Goal: Information Seeking & Learning: Learn about a topic

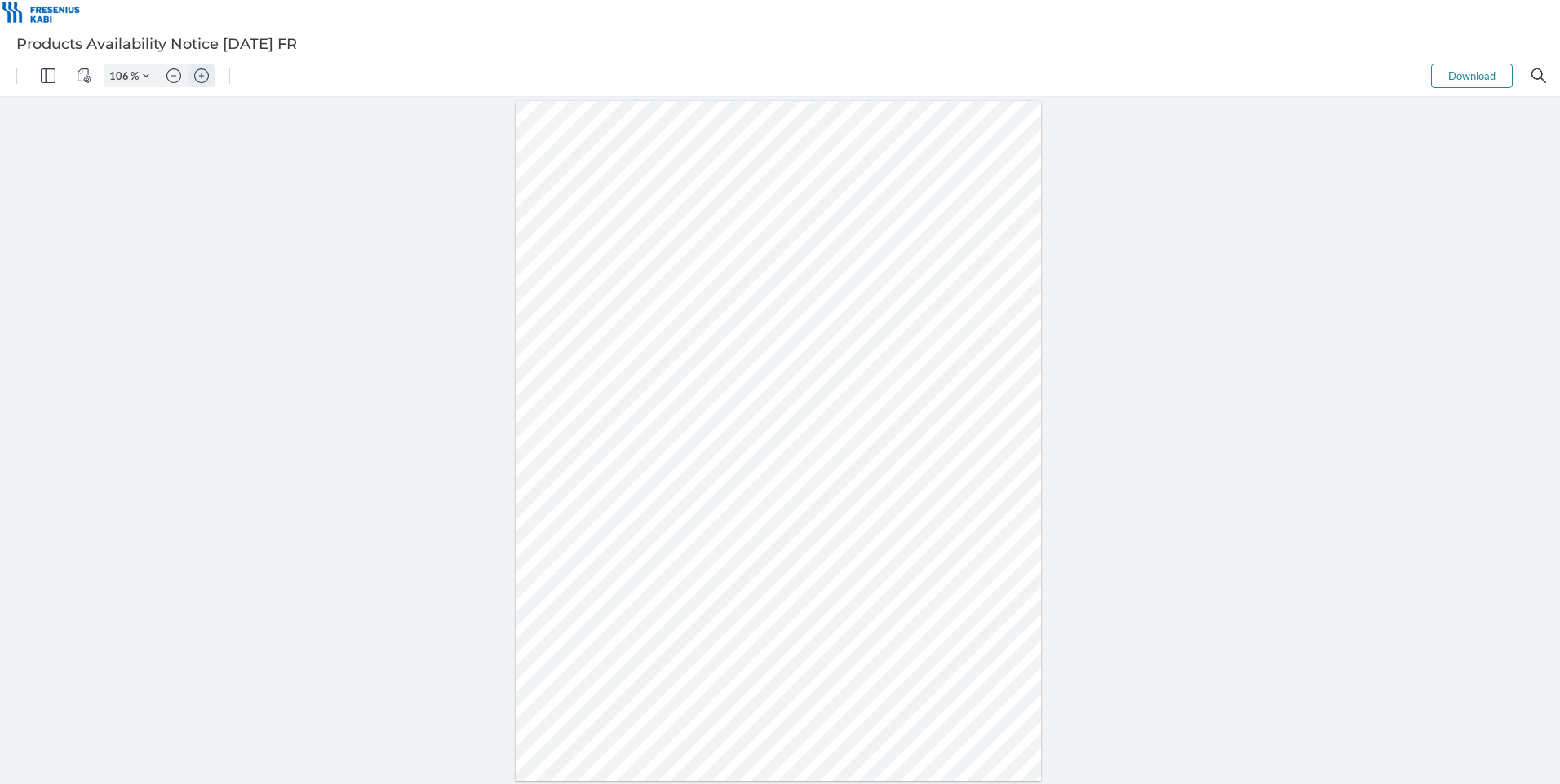
click at [202, 76] on img "Zoom in" at bounding box center [201, 76] width 15 height 15
click at [202, 75] on img "Zoom in" at bounding box center [201, 76] width 15 height 15
type input "156"
click at [1048, 220] on div at bounding box center [779, 440] width 776 height 1004
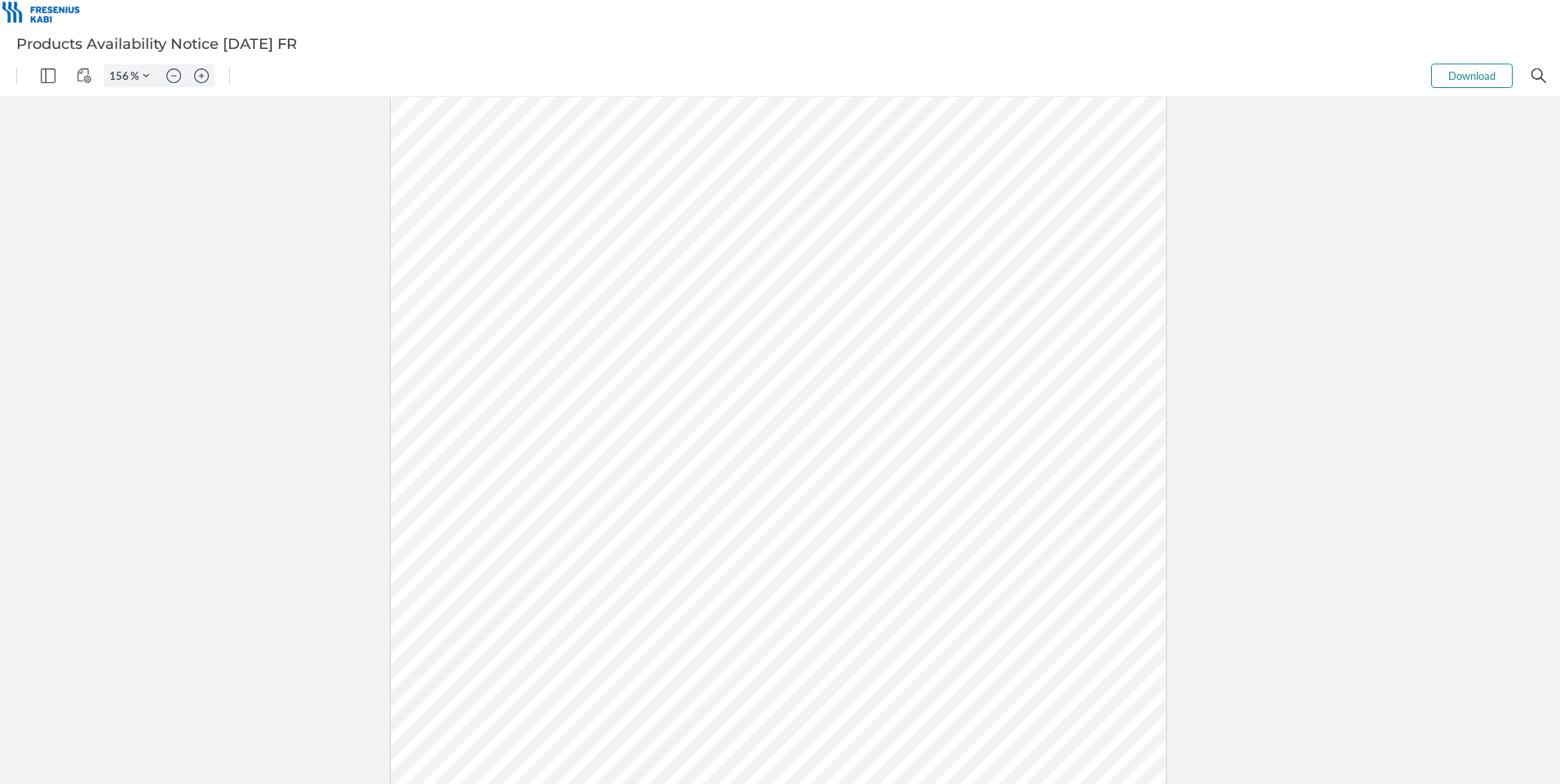
drag, startPoint x: 678, startPoint y: 477, endPoint x: 729, endPoint y: 472, distance: 51.2
click at [729, 472] on div at bounding box center [779, 440] width 776 height 1004
click at [1015, 285] on div at bounding box center [779, 440] width 776 height 1004
click at [1026, 392] on div at bounding box center [779, 440] width 776 height 1004
click at [1046, 212] on div at bounding box center [779, 440] width 776 height 1004
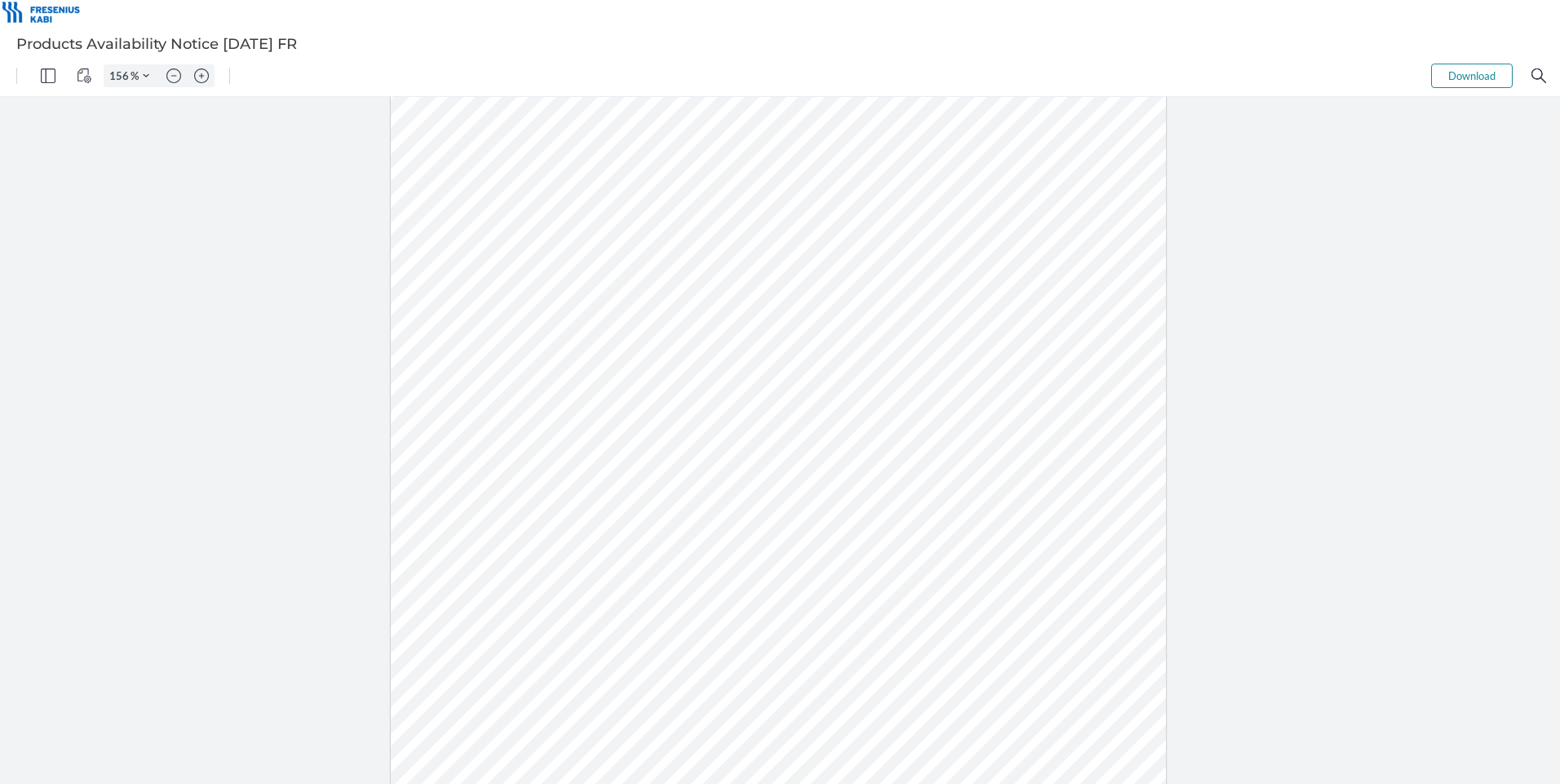
scroll to position [326, 0]
drag, startPoint x: 683, startPoint y: 431, endPoint x: 721, endPoint y: 426, distance: 38.3
click at [721, 426] on div at bounding box center [779, 278] width 776 height 1004
click at [930, 623] on div at bounding box center [779, 278] width 776 height 1004
click at [1090, 548] on div at bounding box center [779, 278] width 776 height 1004
